Goal: Information Seeking & Learning: Learn about a topic

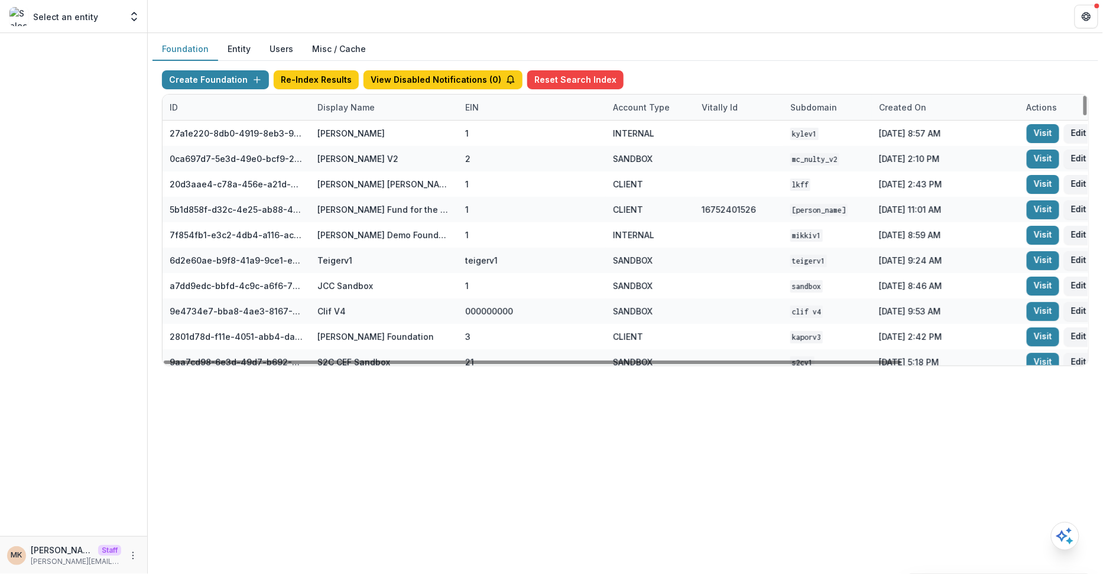
click at [343, 104] on div "Display Name" at bounding box center [346, 107] width 72 height 12
click at [351, 127] on input at bounding box center [383, 133] width 142 height 19
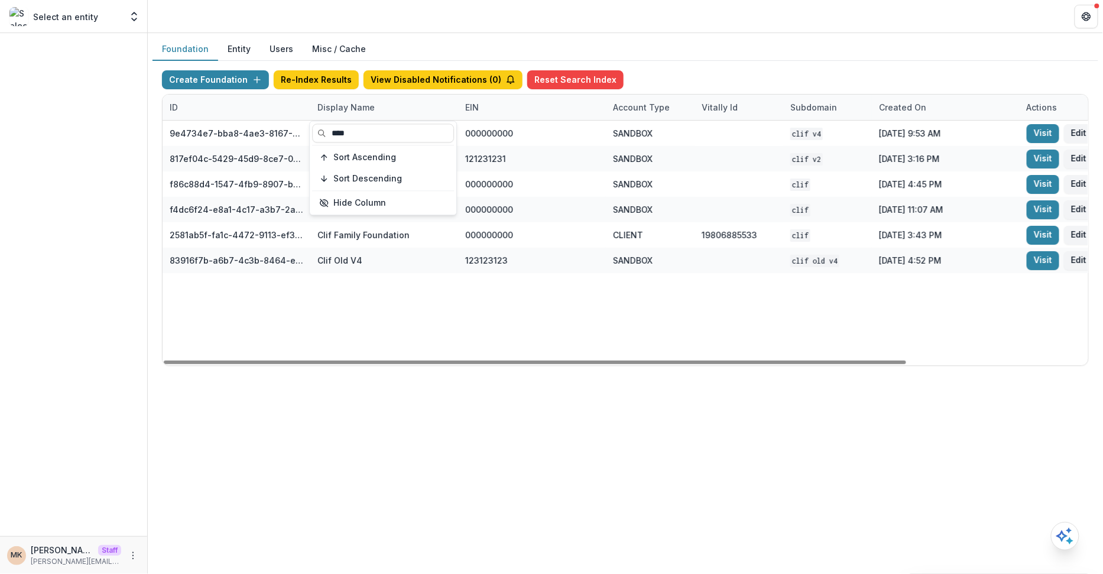
type input "****"
click at [770, 66] on div "Create Foundation Re-Index Results View Disabled Notifications ( 0 ) Reset Sear…" at bounding box center [626, 218] width 946 height 315
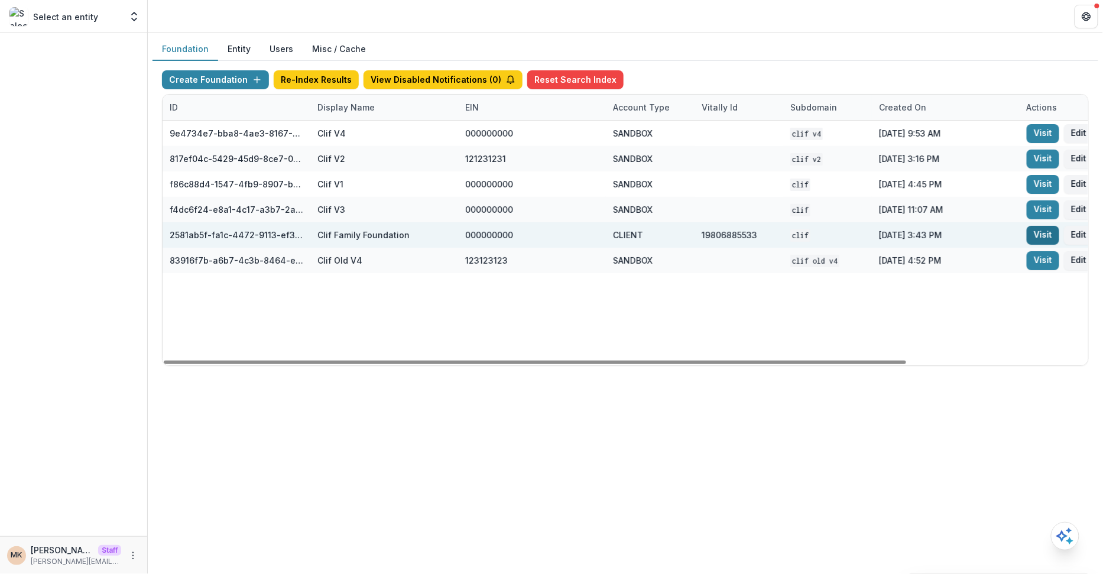
click at [1030, 236] on link "Visit" at bounding box center [1043, 235] width 33 height 19
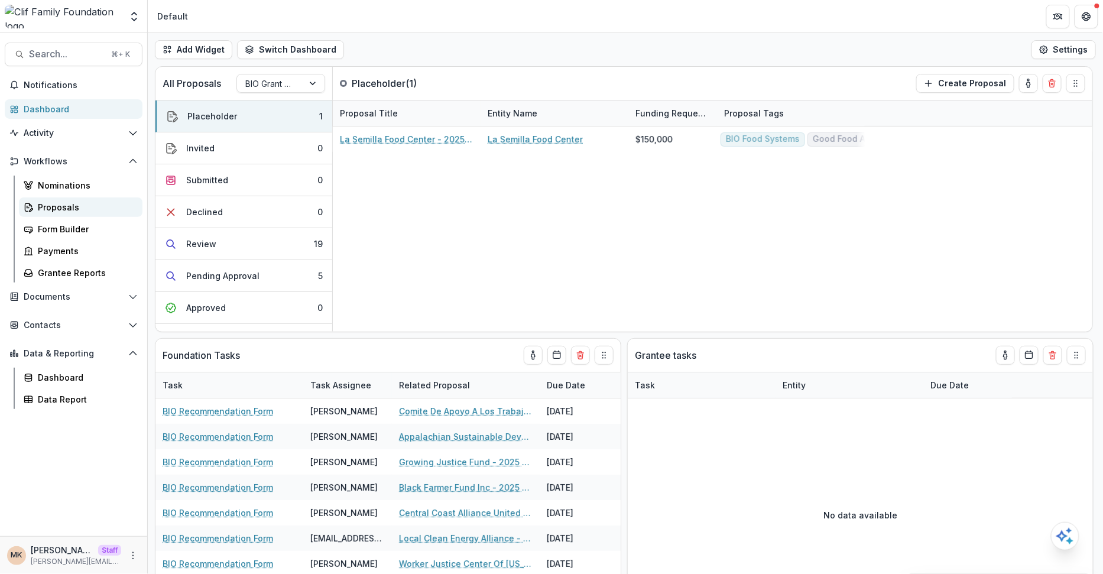
click at [60, 215] on link "Proposals" at bounding box center [81, 207] width 124 height 20
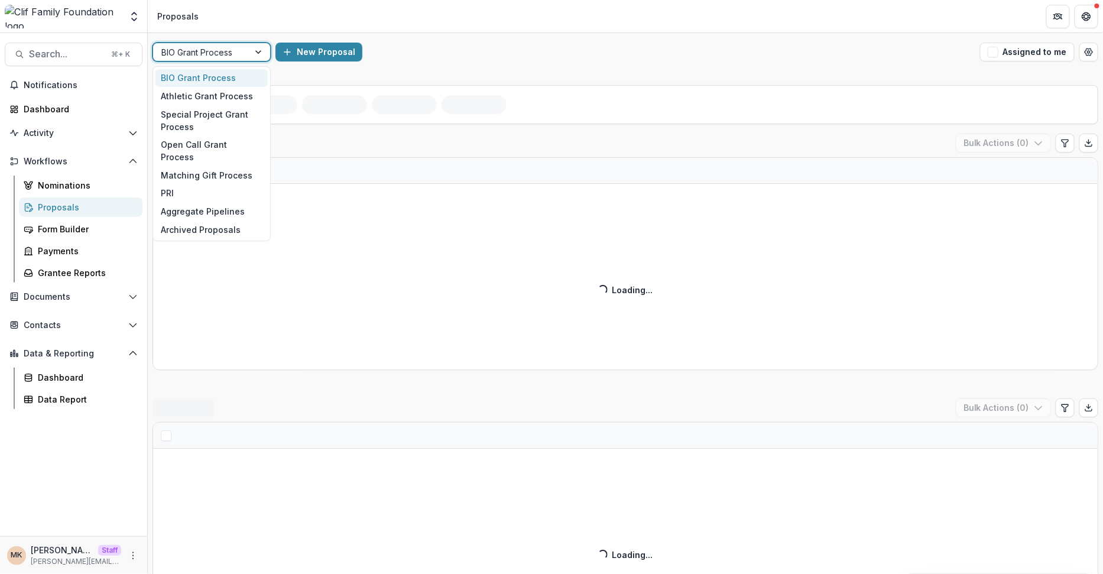
click at [229, 60] on div "BIO Grant Process" at bounding box center [201, 52] width 96 height 17
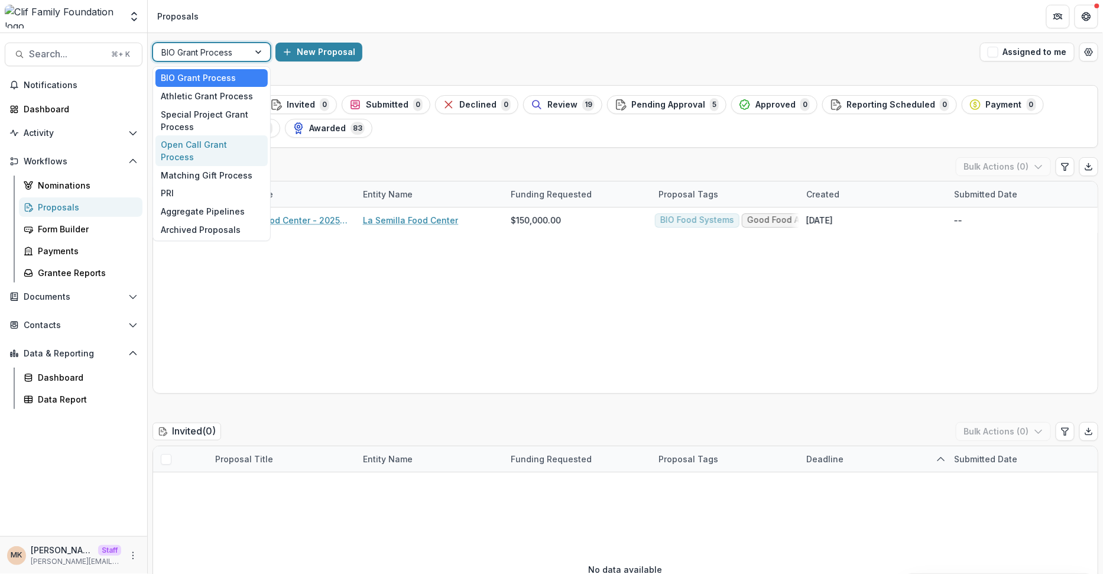
click at [217, 145] on div "Open Call Grant Process" at bounding box center [211, 150] width 112 height 31
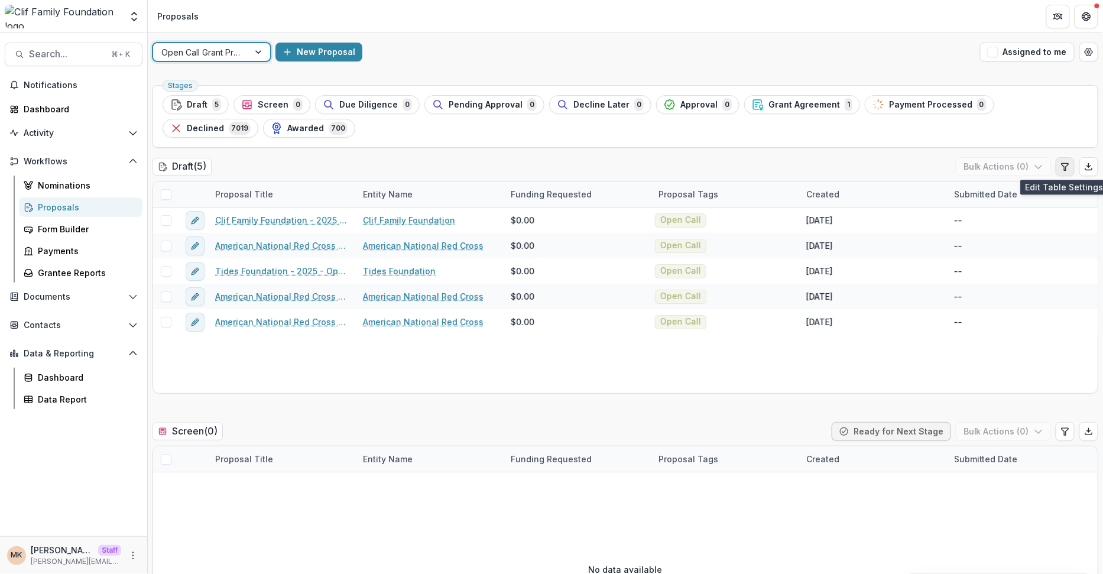
click at [1062, 166] on icon "Edit table settings" at bounding box center [1065, 166] width 9 height 9
select select "******"
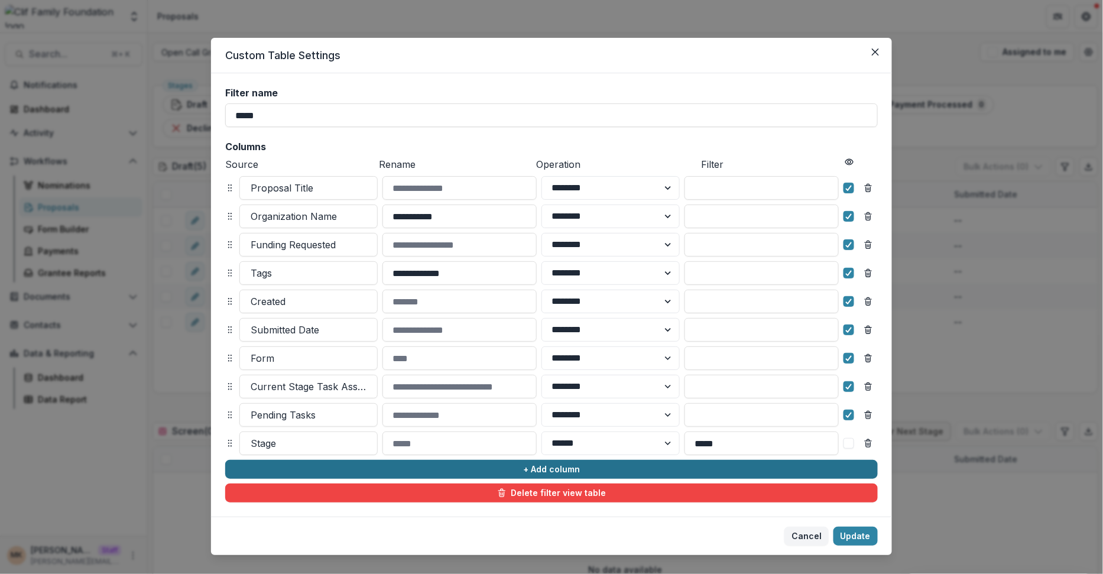
click at [553, 468] on button "+ Add column" at bounding box center [551, 469] width 653 height 19
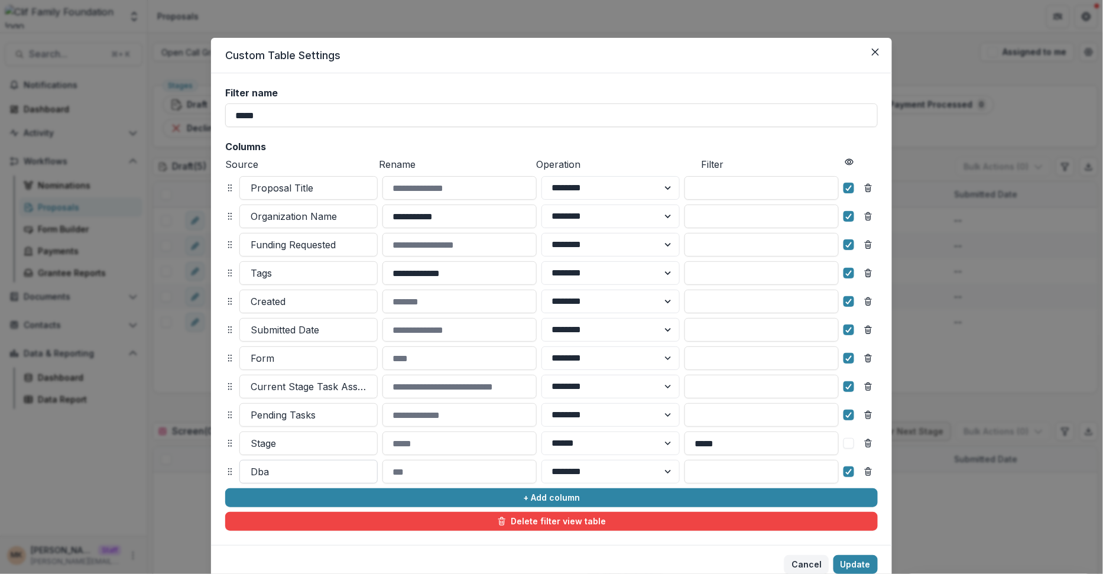
click at [331, 473] on div at bounding box center [309, 472] width 116 height 17
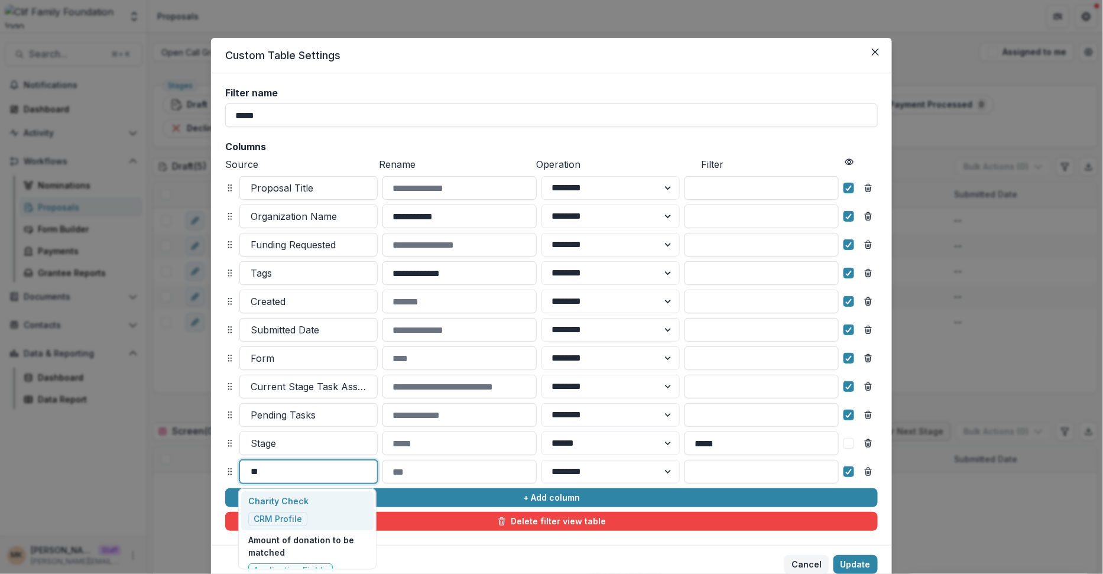
type input "***"
click at [262, 506] on p "Charity Check" at bounding box center [278, 501] width 60 height 12
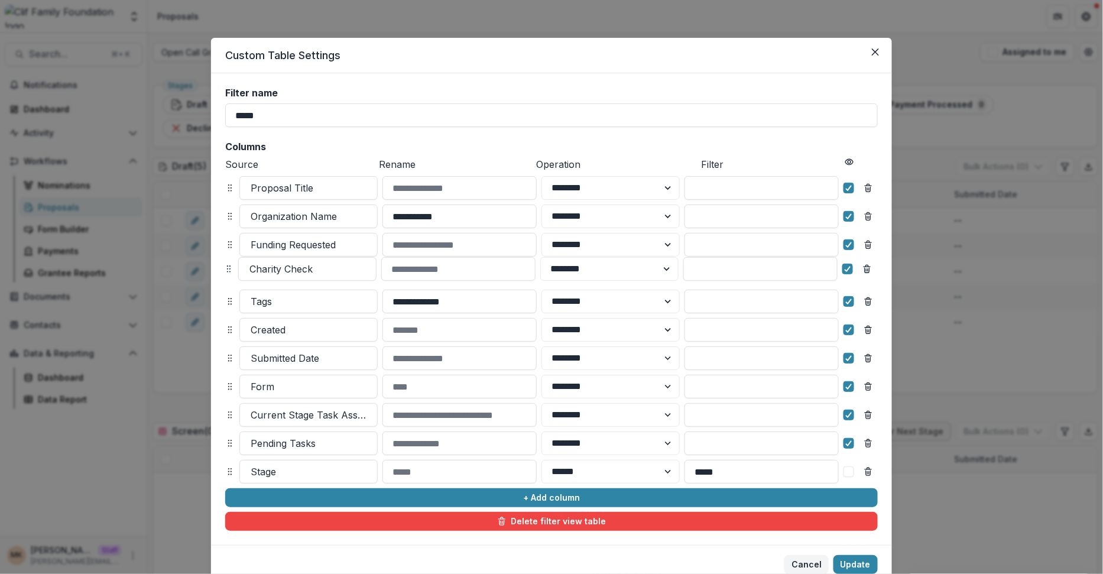
drag, startPoint x: 228, startPoint y: 474, endPoint x: 226, endPoint y: 270, distance: 203.4
click at [226, 270] on icon at bounding box center [228, 268] width 9 height 9
select select "******"
click at [859, 558] on button "Update" at bounding box center [856, 564] width 44 height 19
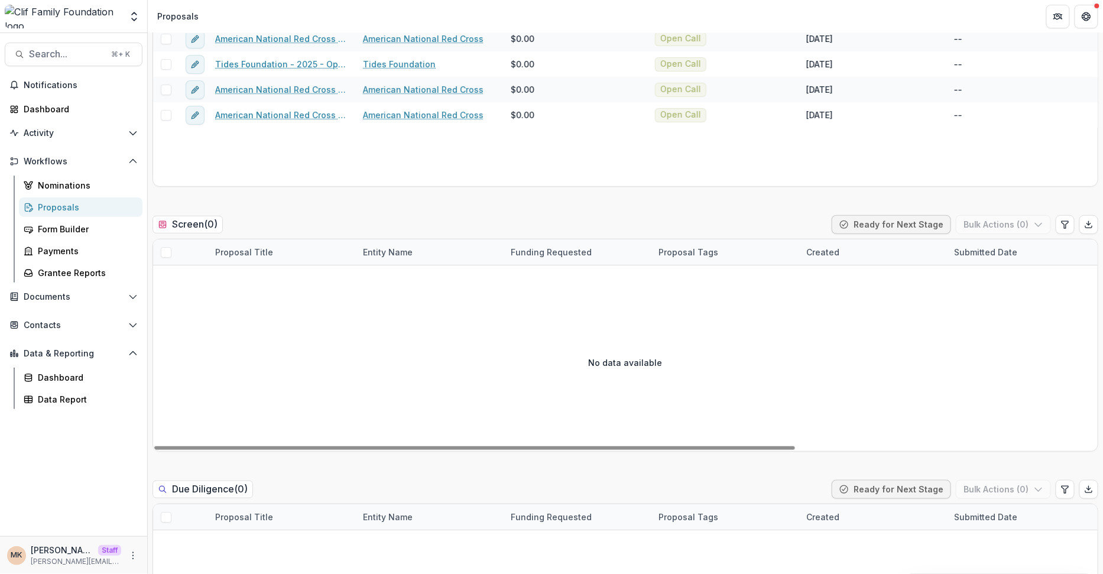
scroll to position [238, 0]
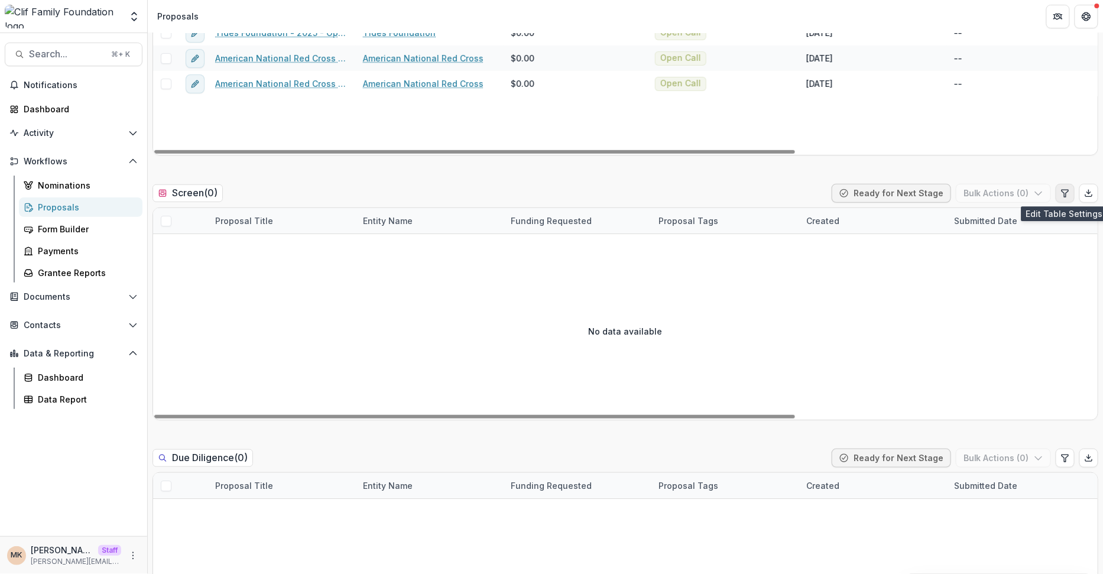
click at [1066, 199] on button "Edit table settings" at bounding box center [1065, 193] width 19 height 19
select select "******"
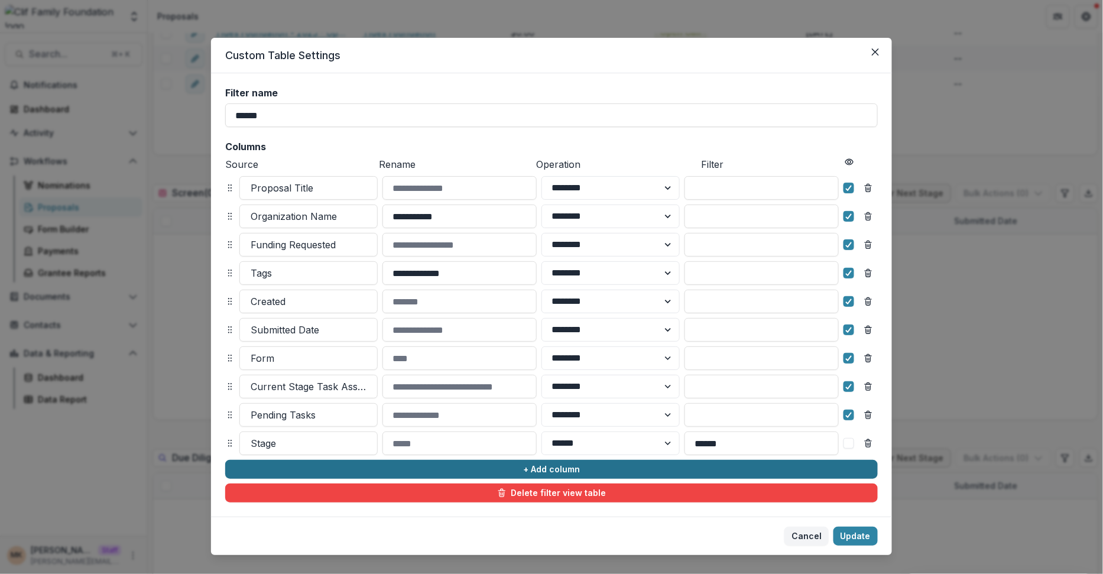
click at [321, 466] on button "+ Add column" at bounding box center [551, 469] width 653 height 19
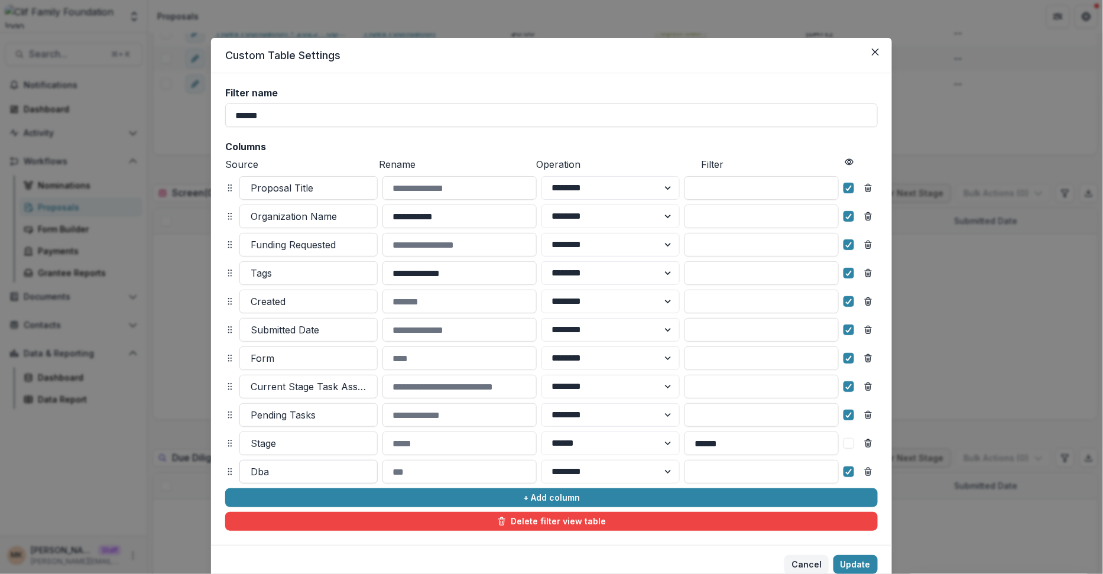
click at [299, 473] on div at bounding box center [309, 472] width 116 height 17
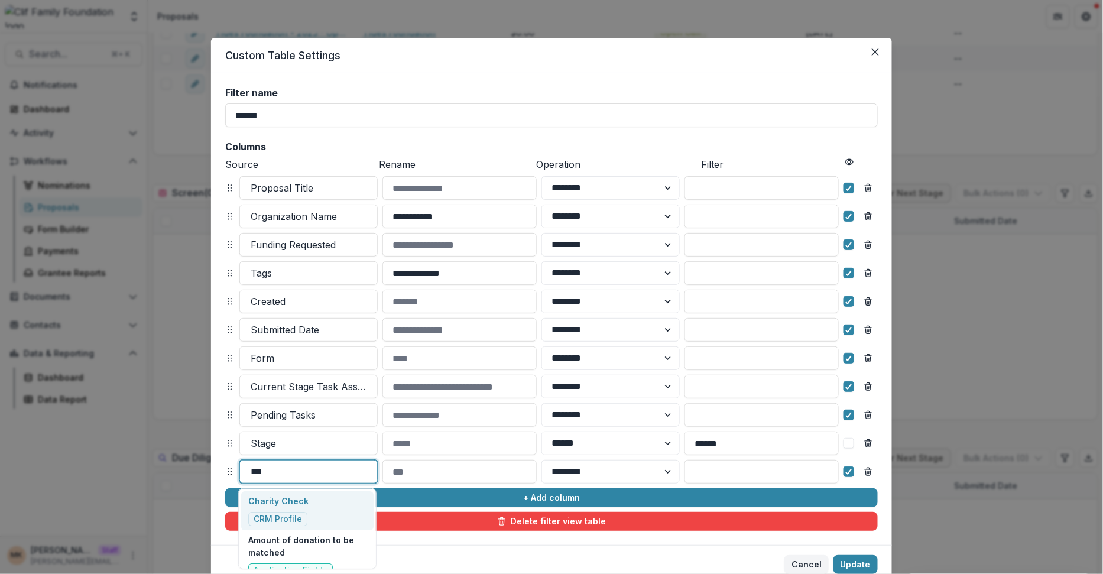
type input "****"
click at [289, 507] on p "Charity Check" at bounding box center [278, 501] width 60 height 12
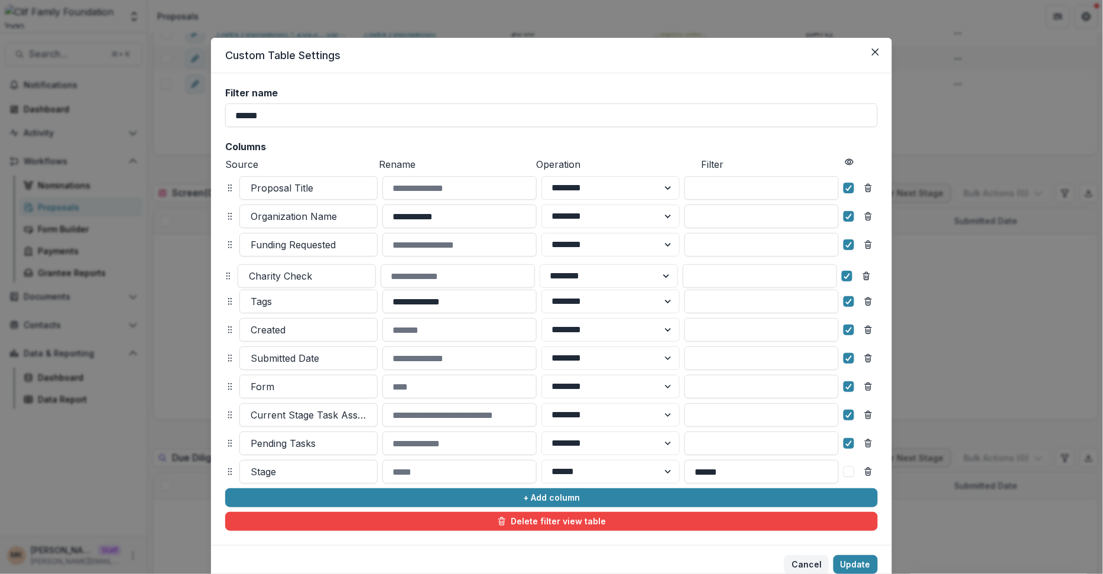
drag, startPoint x: 226, startPoint y: 469, endPoint x: 225, endPoint y: 274, distance: 195.7
click at [225, 274] on icon at bounding box center [227, 275] width 9 height 9
select select "******"
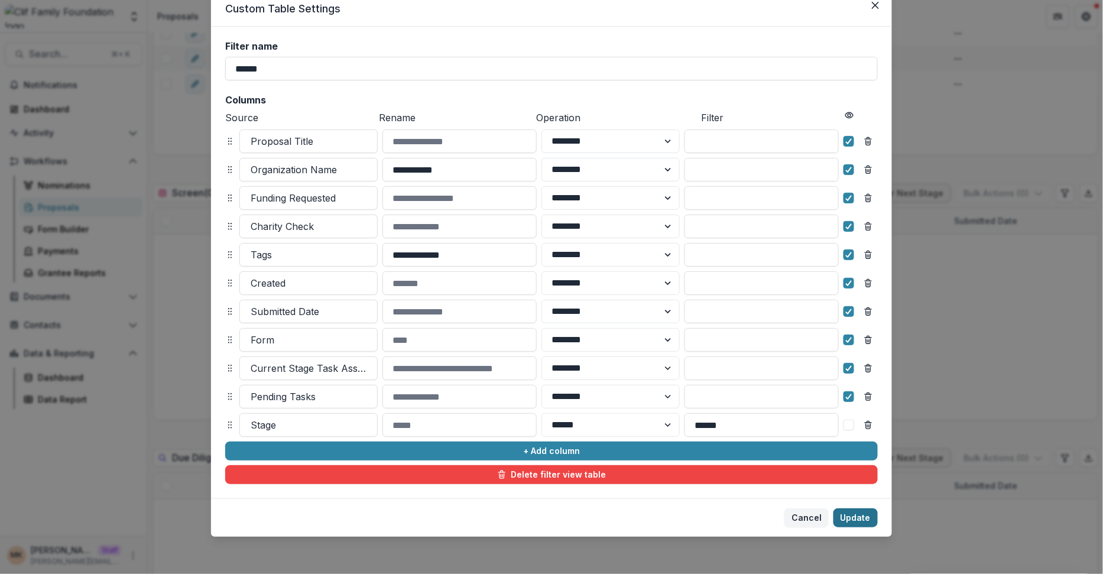
click at [853, 518] on button "Update" at bounding box center [856, 517] width 44 height 19
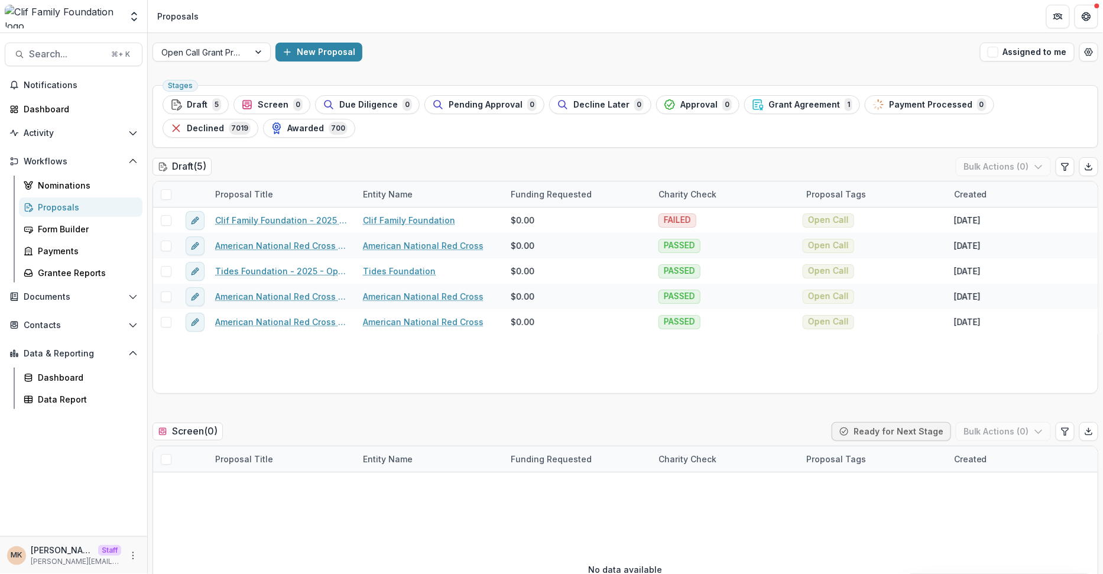
click at [539, 160] on div "Draft ( 5 ) Bulk Actions ( 0 )" at bounding box center [626, 169] width 946 height 24
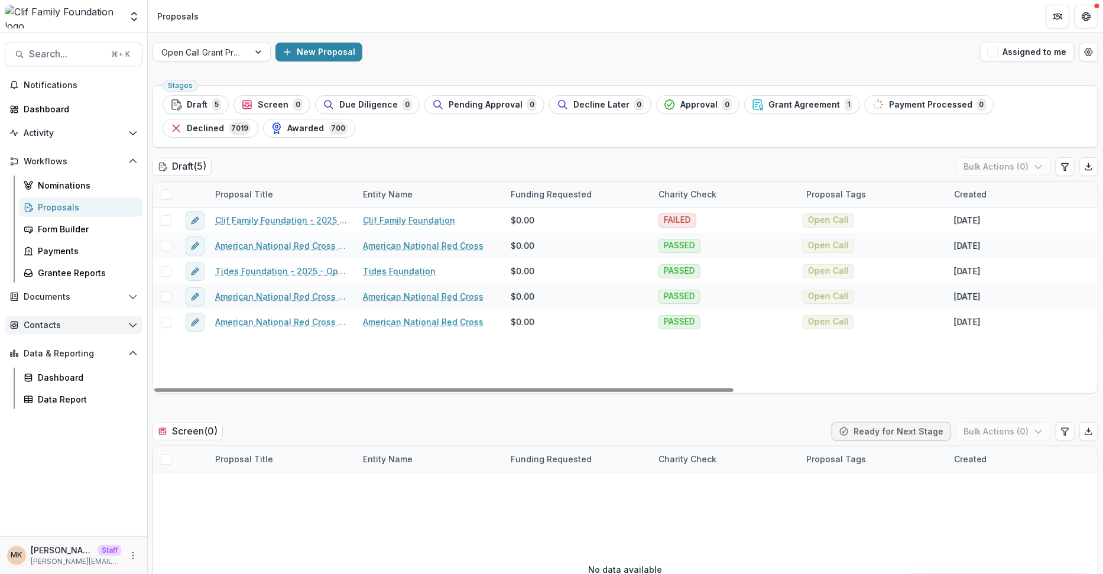
click at [53, 327] on span "Contacts" at bounding box center [74, 325] width 100 height 10
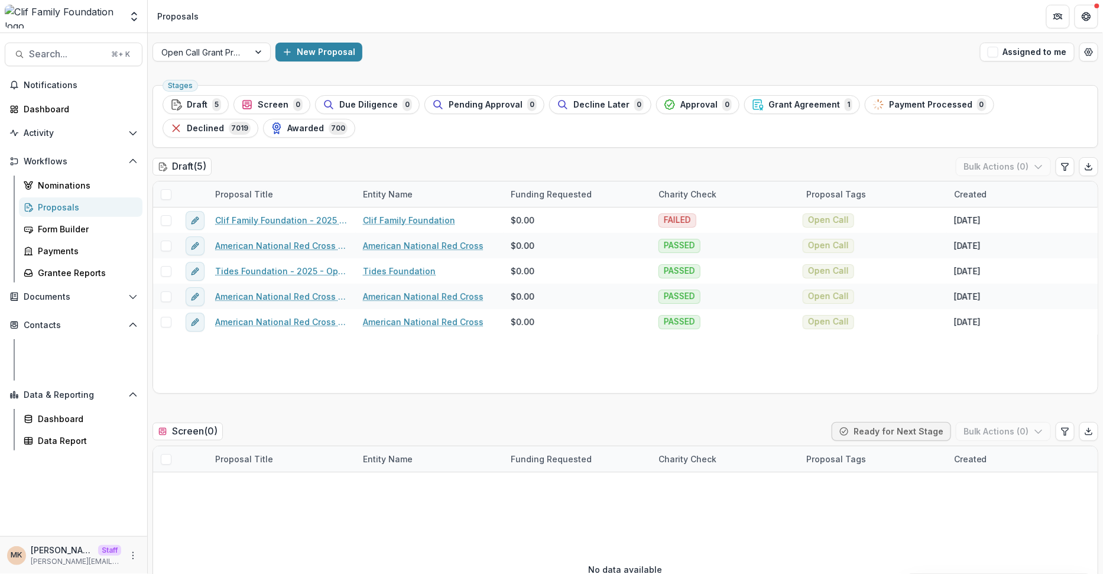
click at [50, 352] on div "Grantees" at bounding box center [85, 349] width 95 height 12
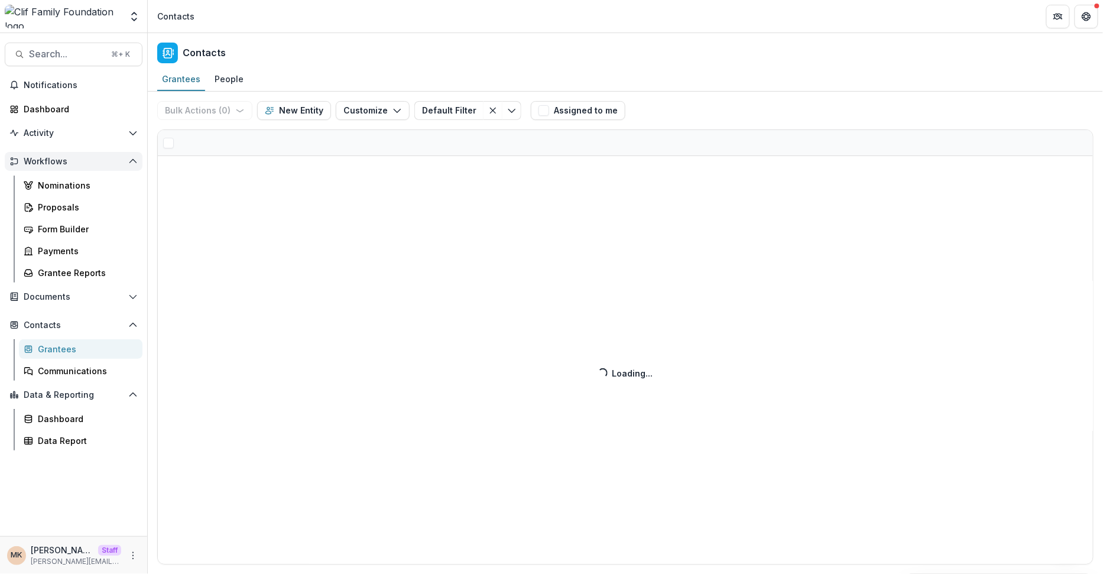
click at [60, 157] on span "Workflows" at bounding box center [74, 162] width 100 height 10
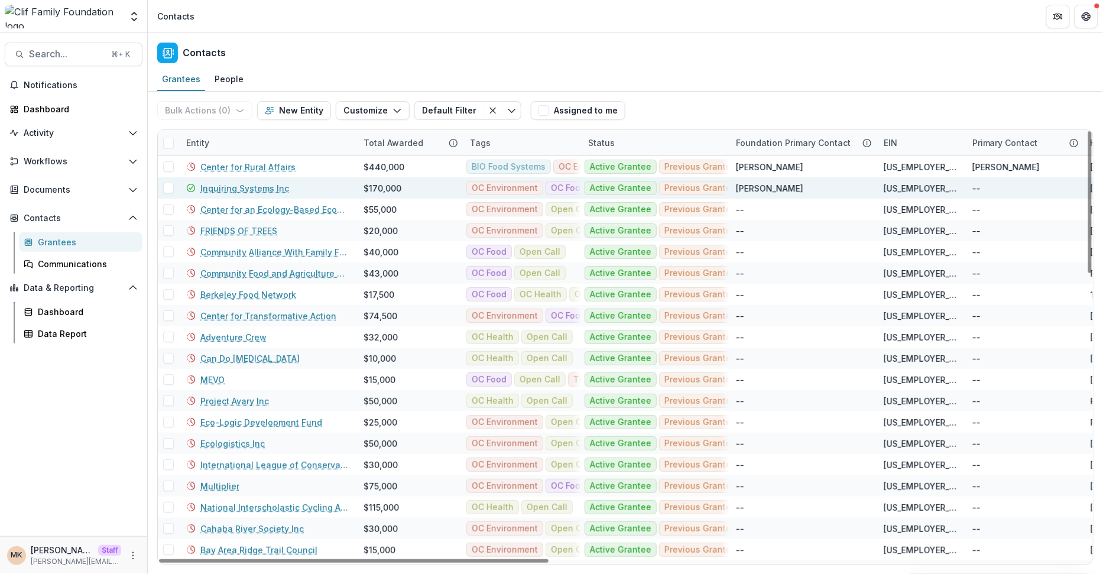
click at [251, 186] on link "Inquiring Systems Inc" at bounding box center [244, 188] width 89 height 12
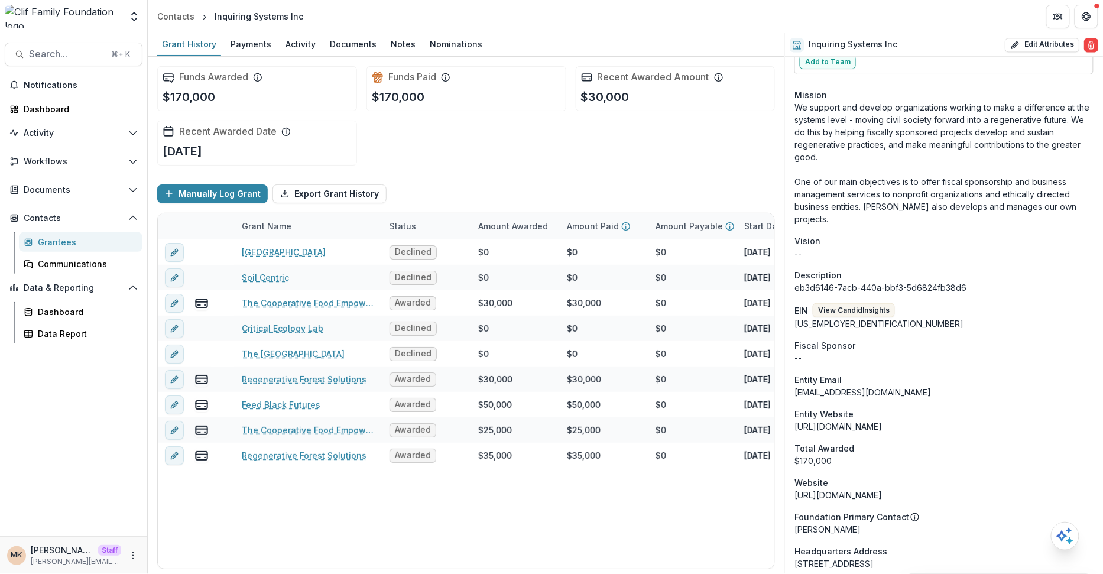
scroll to position [1020, 0]
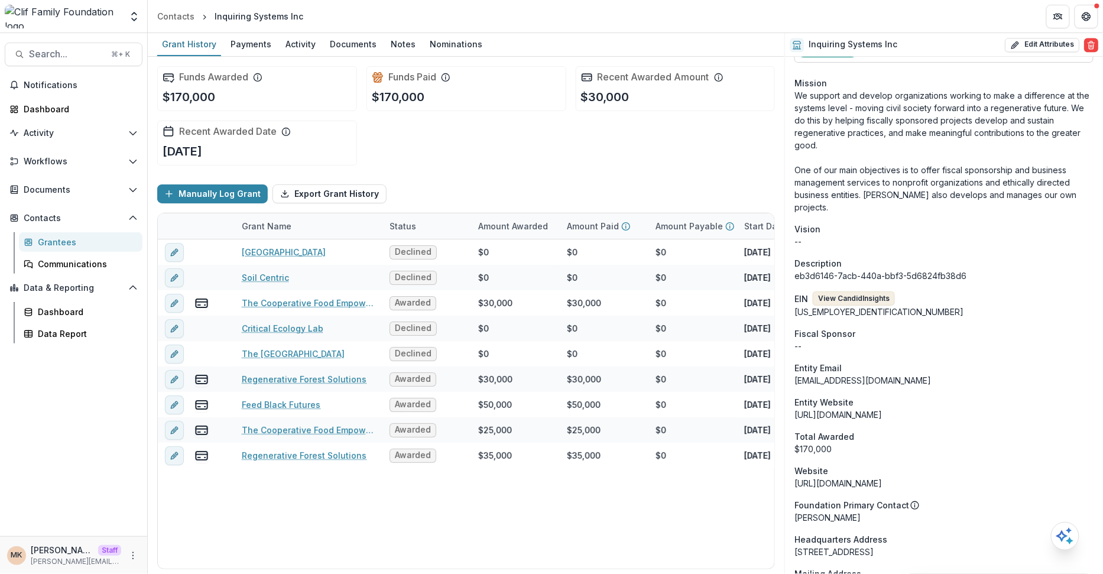
click at [874, 291] on button "View Candid Insights" at bounding box center [854, 298] width 82 height 14
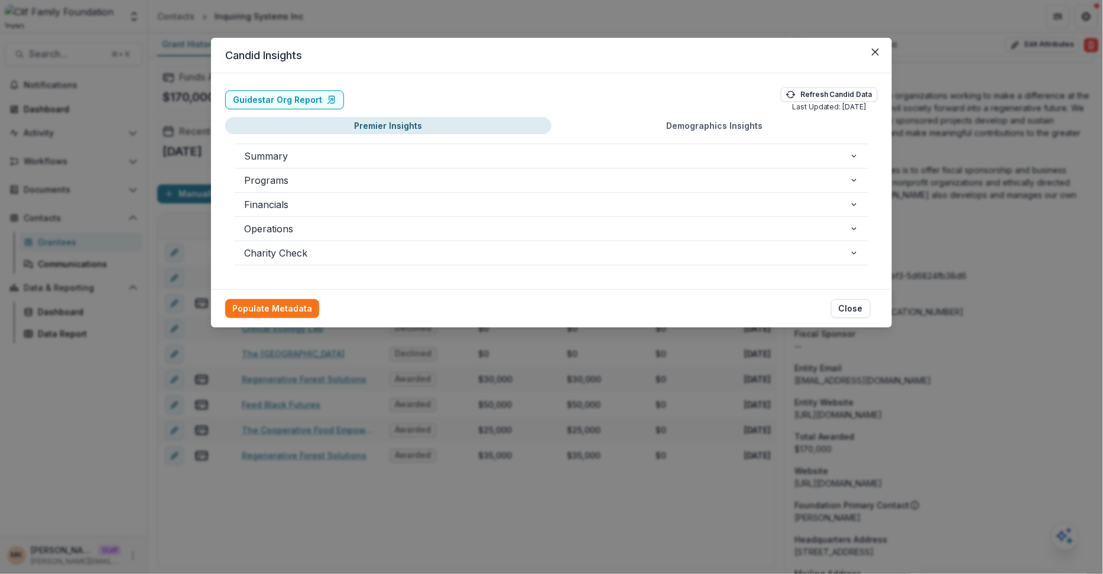
click at [740, 121] on button "Demographics Insights" at bounding box center [715, 125] width 326 height 17
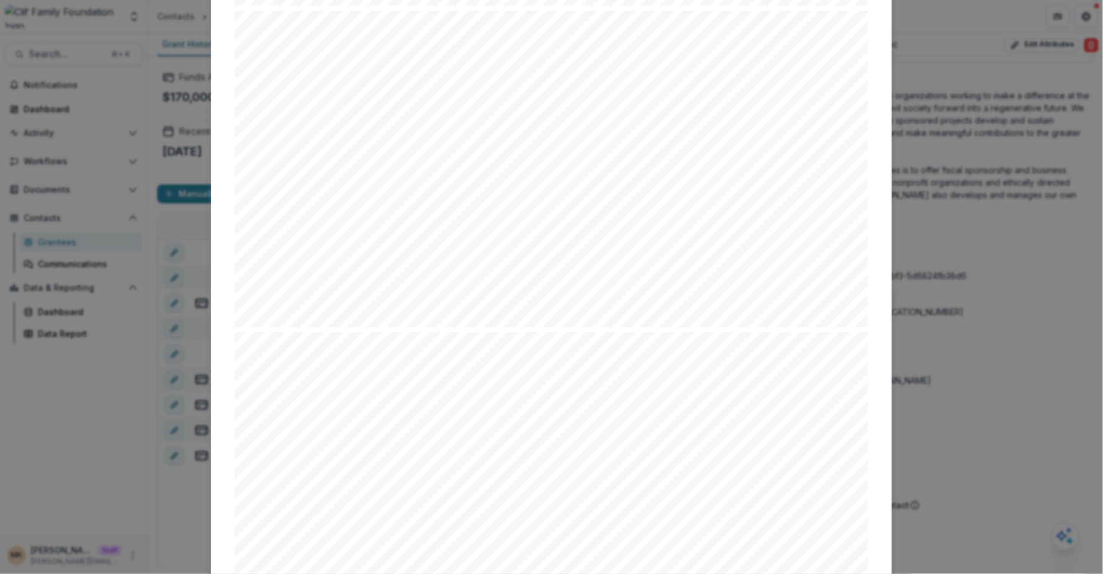
scroll to position [0, 0]
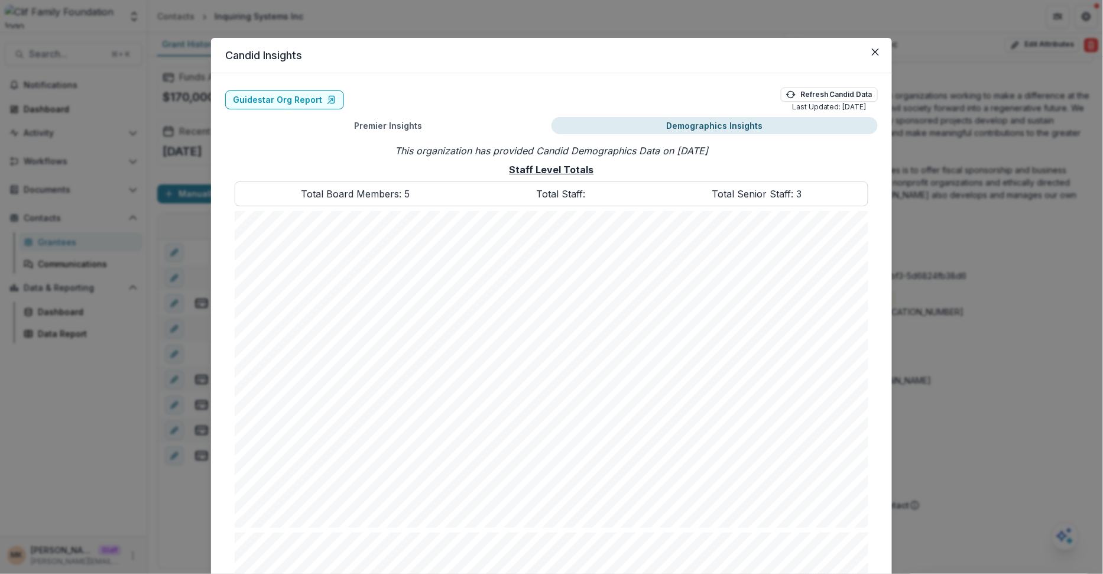
click at [142, 326] on div "Candid Insights Guidestar Org Report Refresh Candid Data Last Updated: 07/14/20…" at bounding box center [551, 287] width 1103 height 574
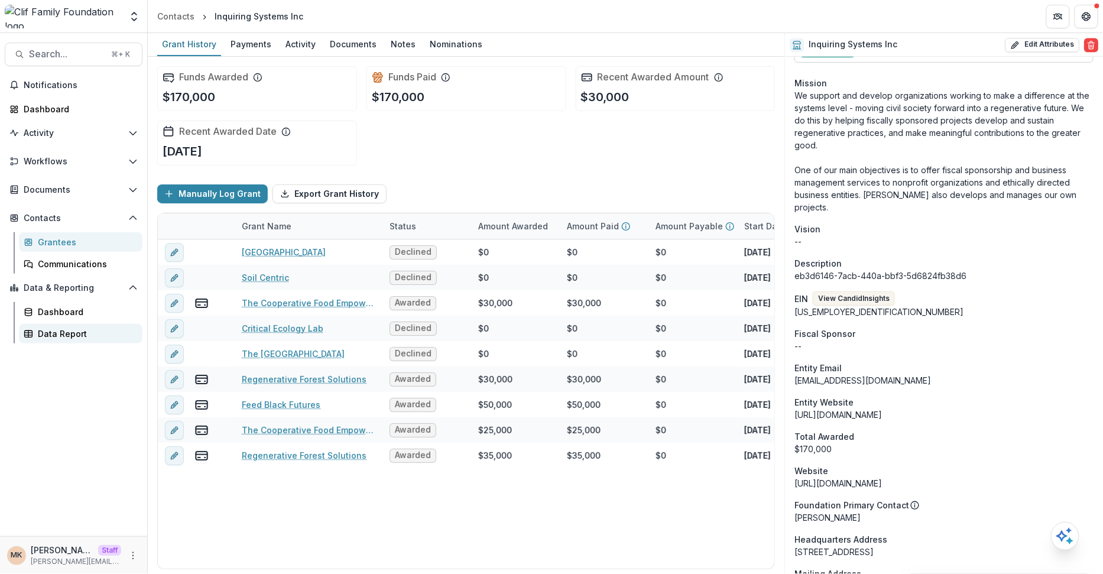
click at [88, 332] on div "Data Report" at bounding box center [85, 334] width 95 height 12
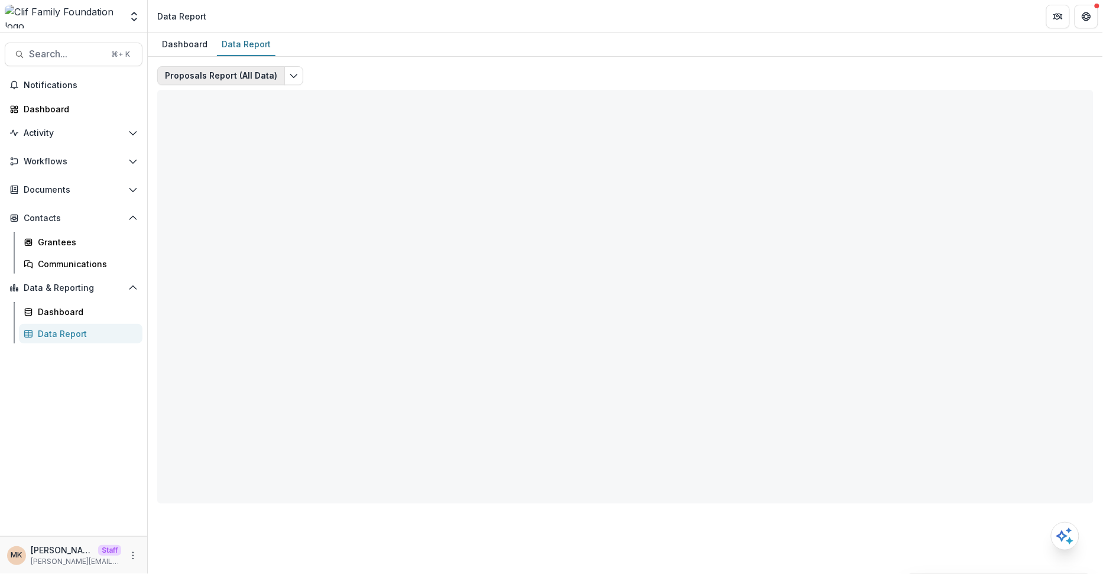
click at [232, 78] on button "Proposals Report (All Data)" at bounding box center [221, 75] width 128 height 19
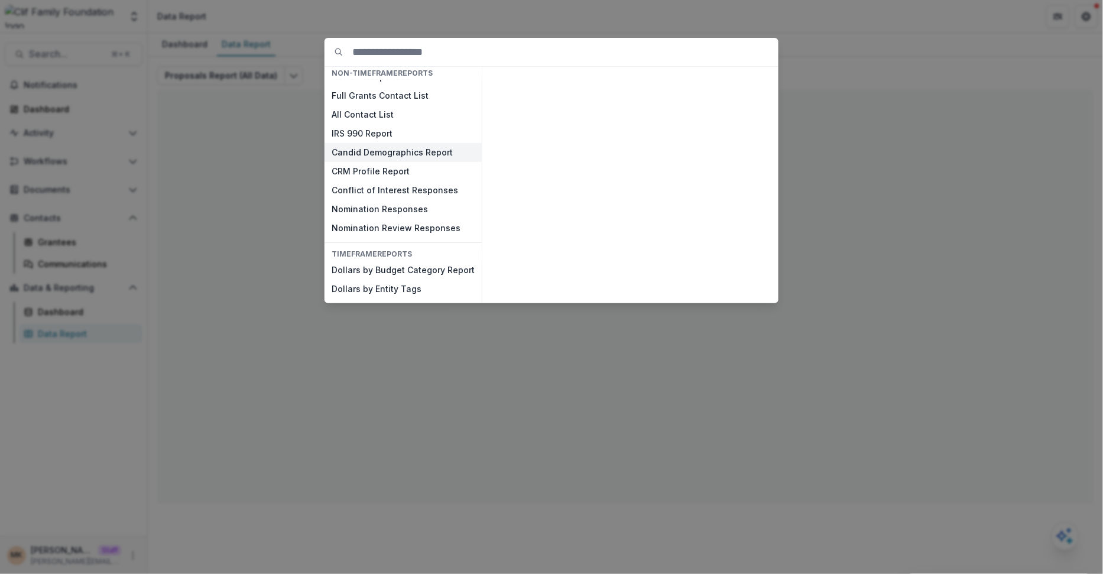
scroll to position [73, 0]
click at [430, 149] on button "Candid Demographics Report" at bounding box center [403, 153] width 157 height 19
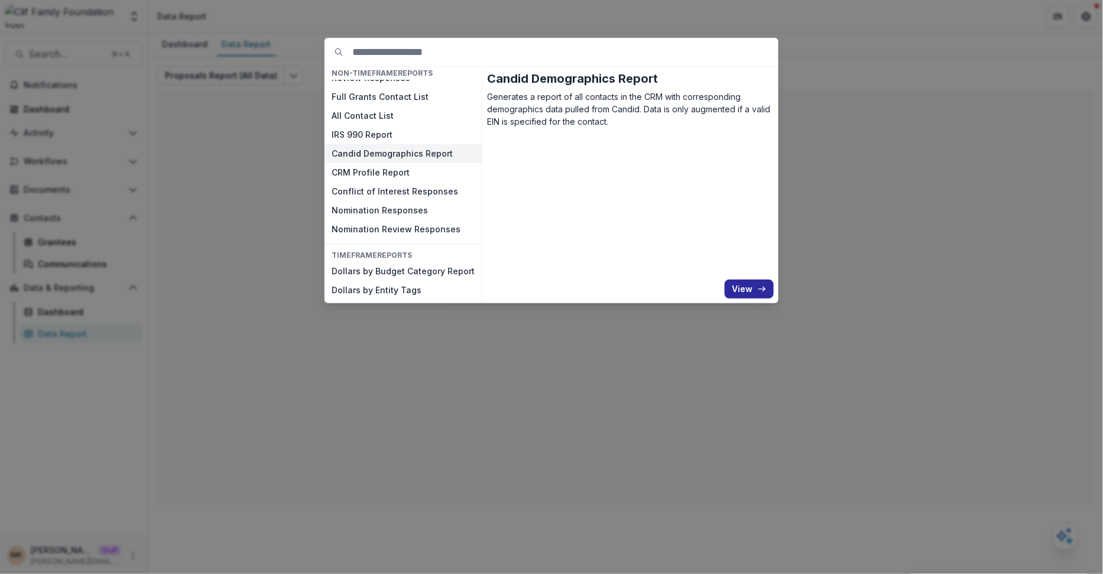
click at [741, 287] on button "View" at bounding box center [749, 289] width 49 height 19
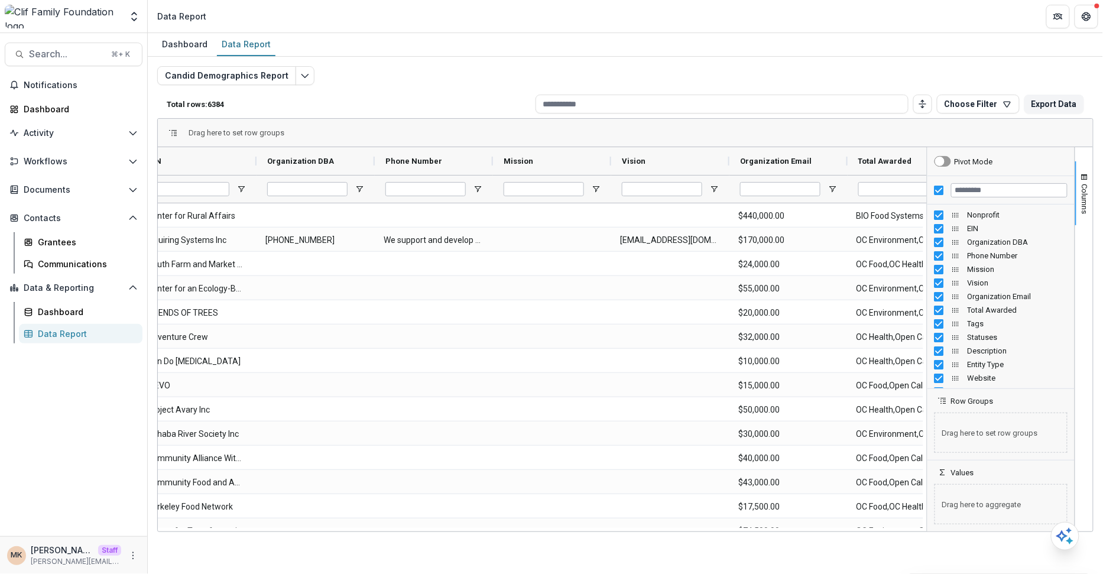
scroll to position [0, 258]
click at [1085, 184] on span "Columns" at bounding box center [1085, 199] width 9 height 30
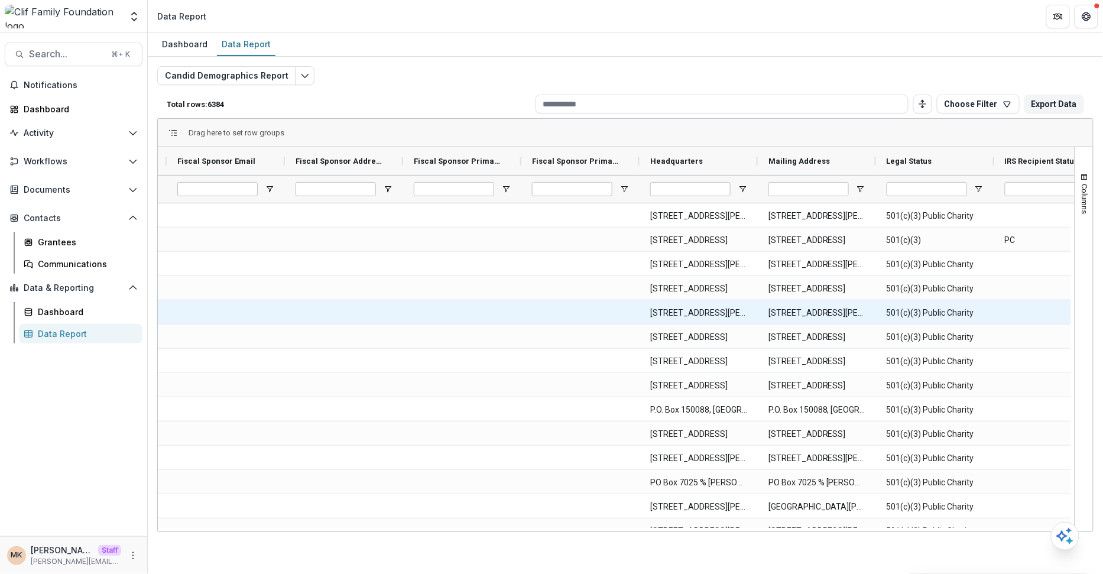
scroll to position [0, 0]
